Goal: Find specific page/section: Find specific page/section

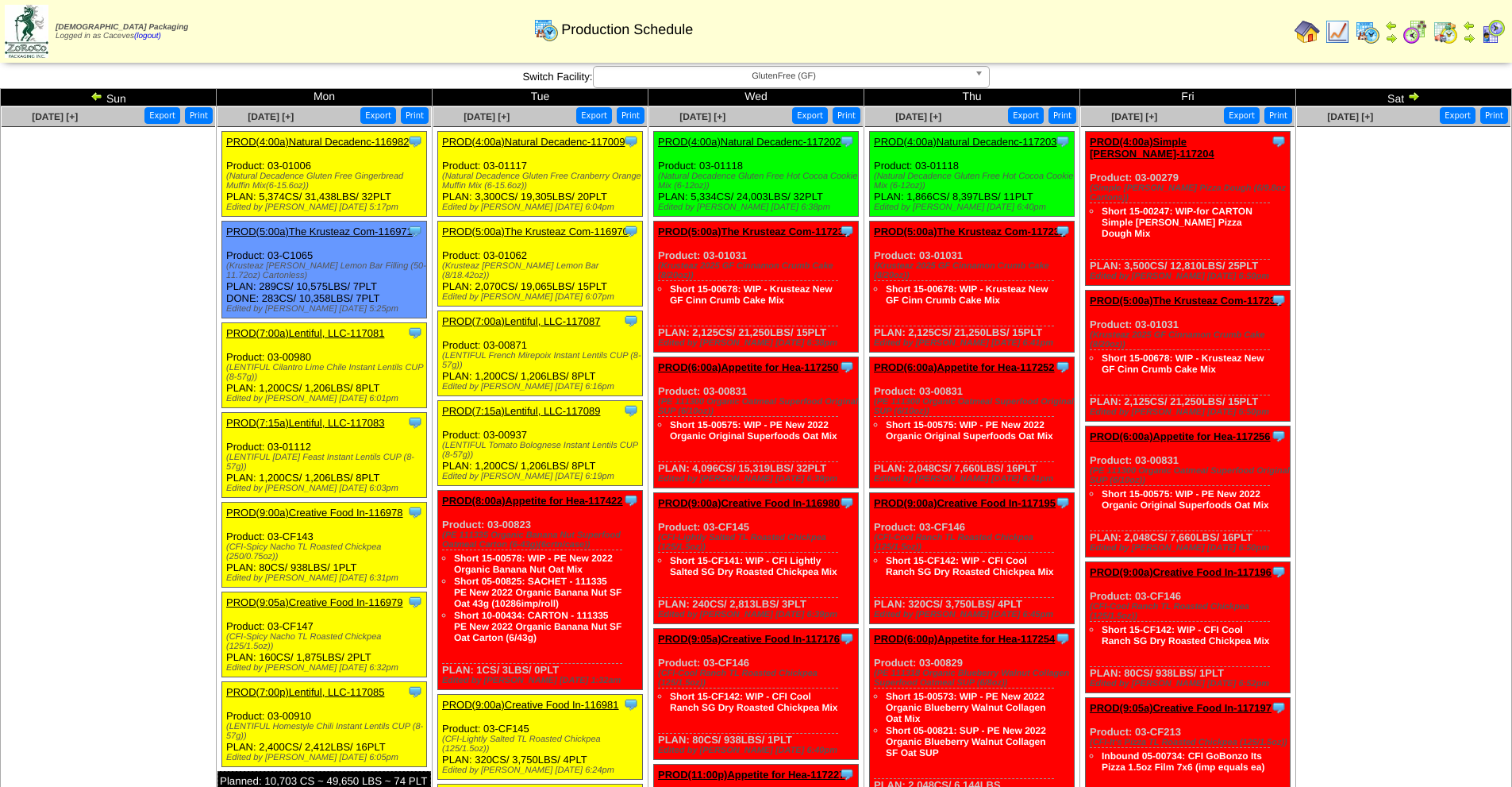
scroll to position [239, 0]
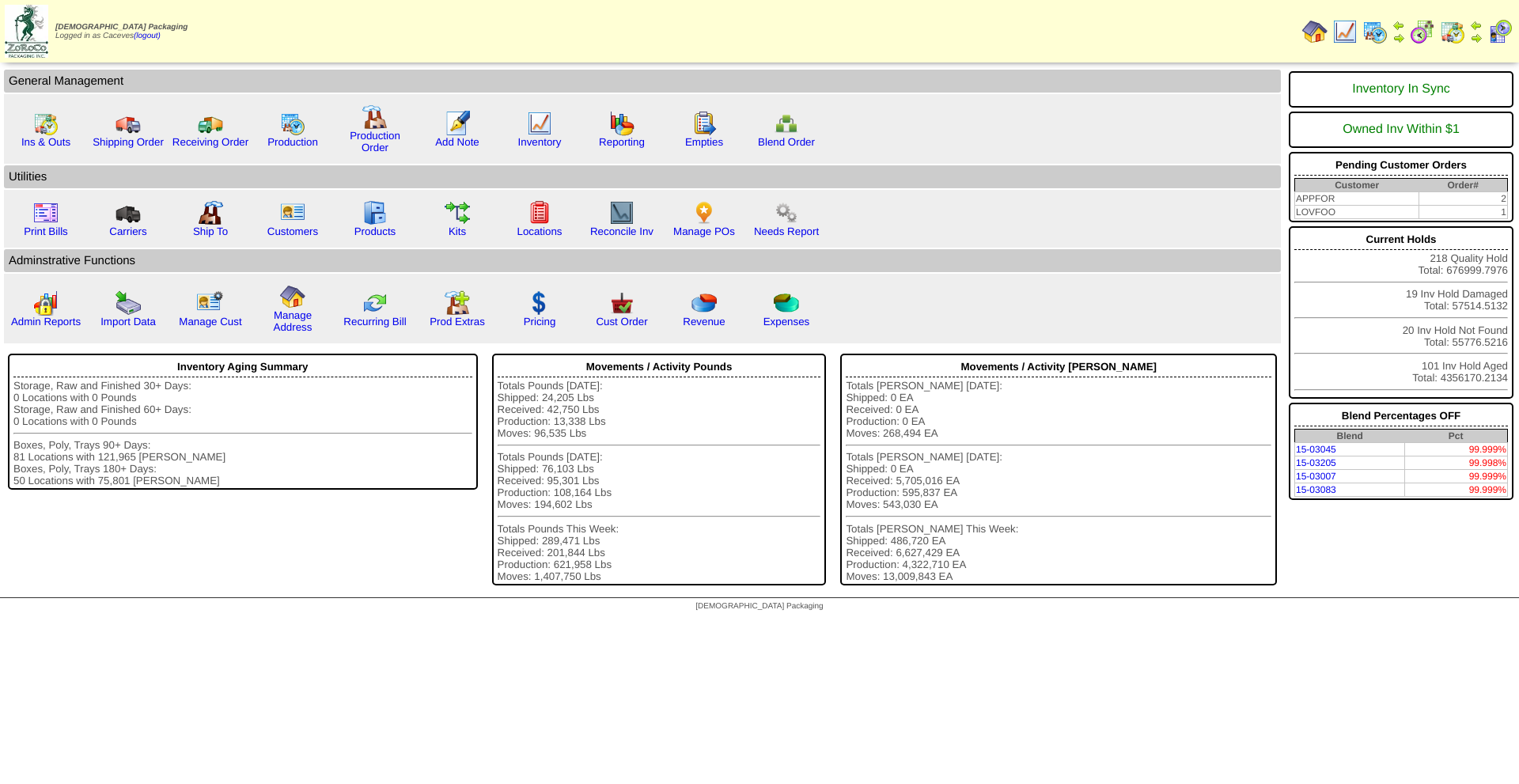
click at [1370, 34] on img at bounding box center [1375, 31] width 26 height 26
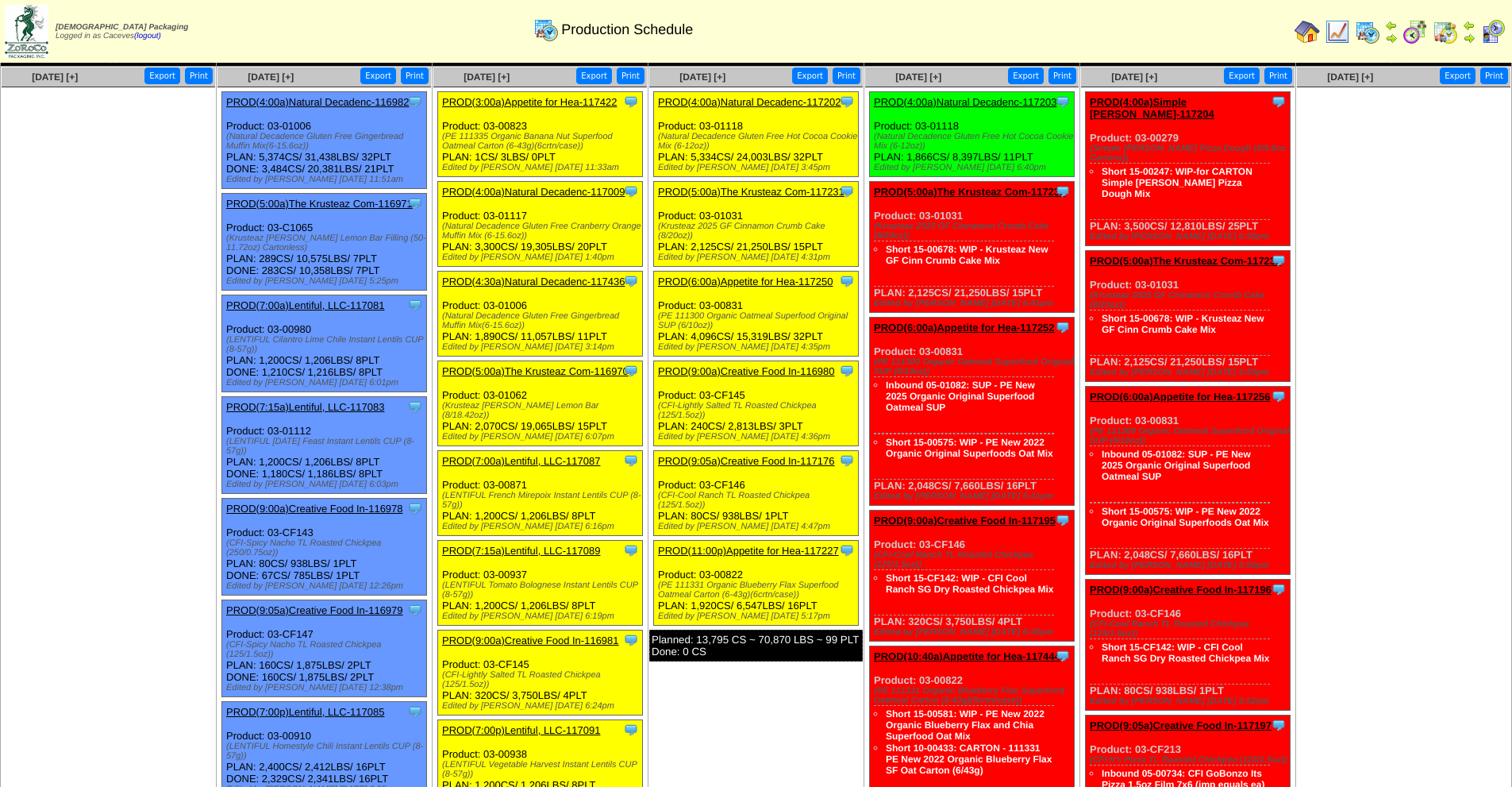
scroll to position [27, 0]
